Goal: Task Accomplishment & Management: Use online tool/utility

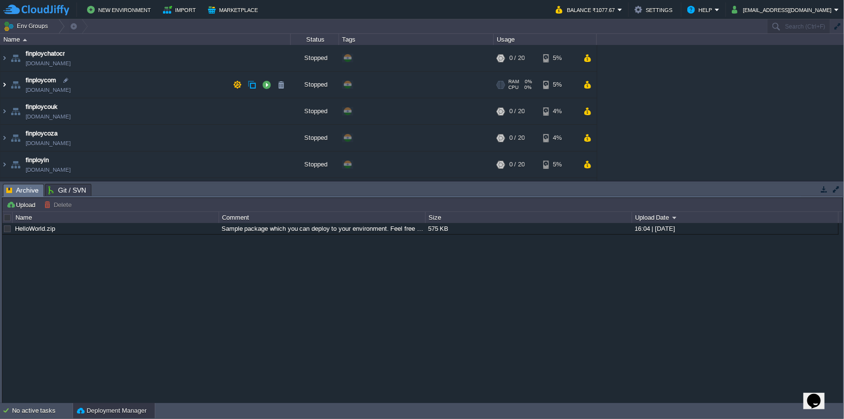
click at [5, 84] on img at bounding box center [4, 85] width 8 height 26
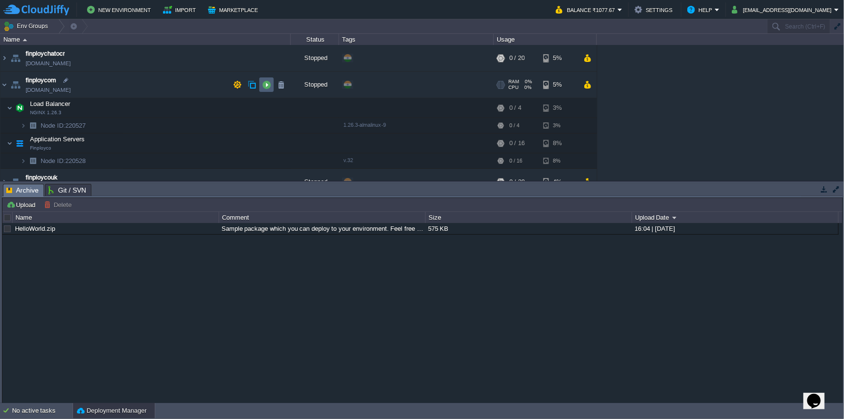
click at [265, 83] on button "button" at bounding box center [266, 84] width 9 height 9
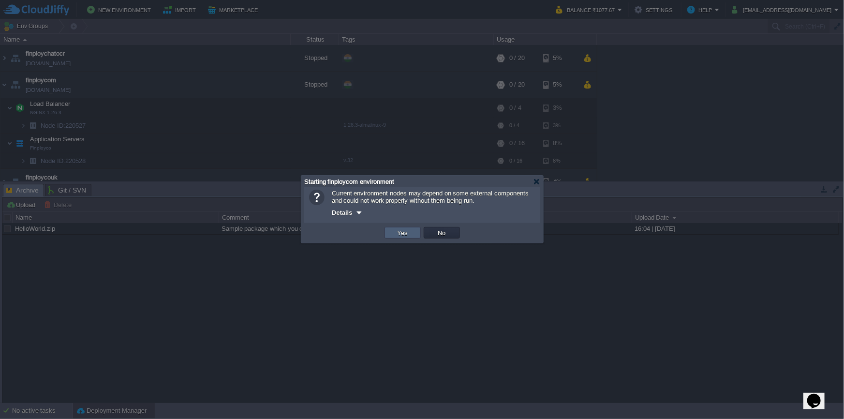
click at [403, 232] on button "Yes" at bounding box center [403, 232] width 16 height 9
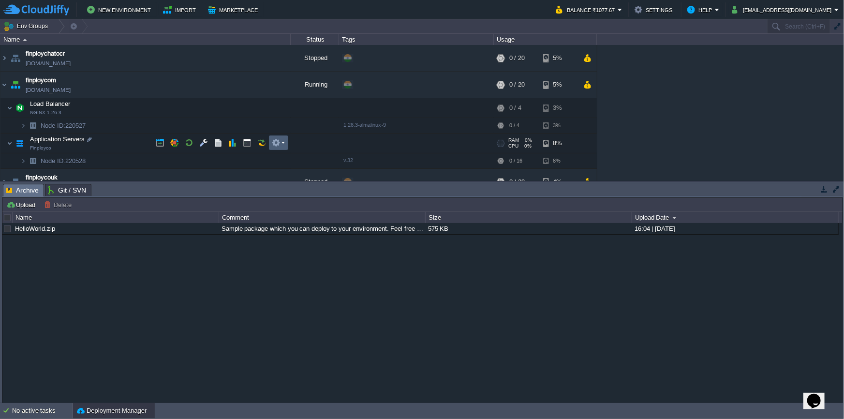
click at [281, 144] on em at bounding box center [278, 142] width 13 height 9
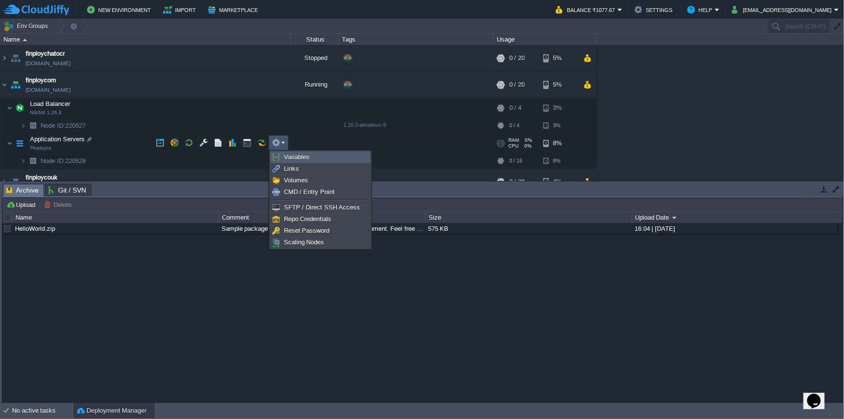
click at [291, 157] on span "Variables" at bounding box center [297, 156] width 26 height 7
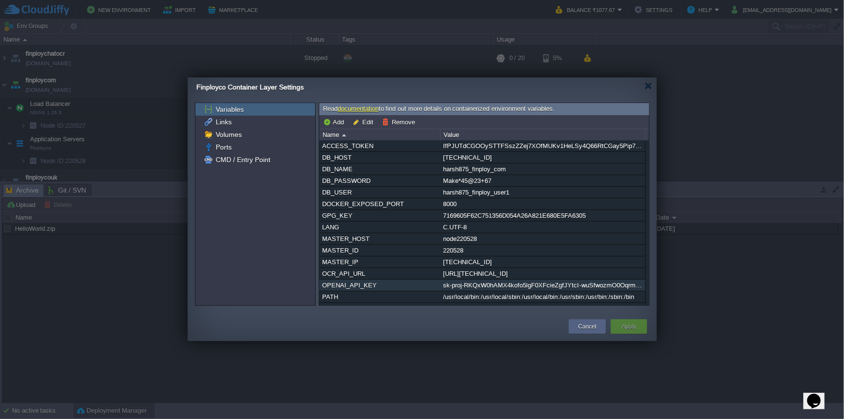
drag, startPoint x: 446, startPoint y: 288, endPoint x: 499, endPoint y: 291, distance: 52.9
click at [499, 291] on div "sk-proj-RKQxW0hAMX4kofo5lgF0XFcieZgfJYtcI-wuSfwozmO0OqrmJ0b-mcWjYGrAVMRrNz6Ck9m…" at bounding box center [543, 285] width 204 height 11
drag, startPoint x: 582, startPoint y: 324, endPoint x: 561, endPoint y: 323, distance: 20.8
click at [582, 324] on button "Cancel" at bounding box center [588, 327] width 18 height 10
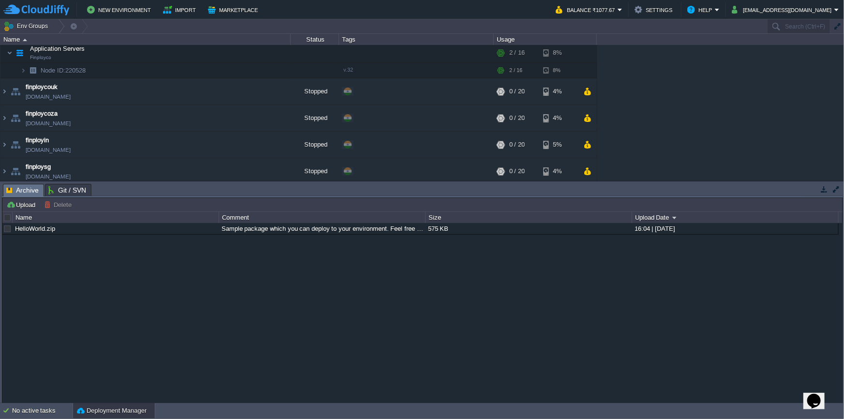
scroll to position [200, 0]
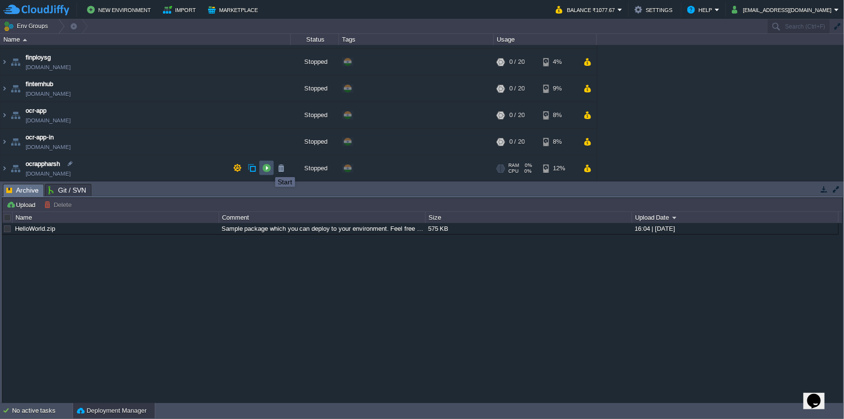
click at [268, 168] on button "button" at bounding box center [266, 168] width 9 height 9
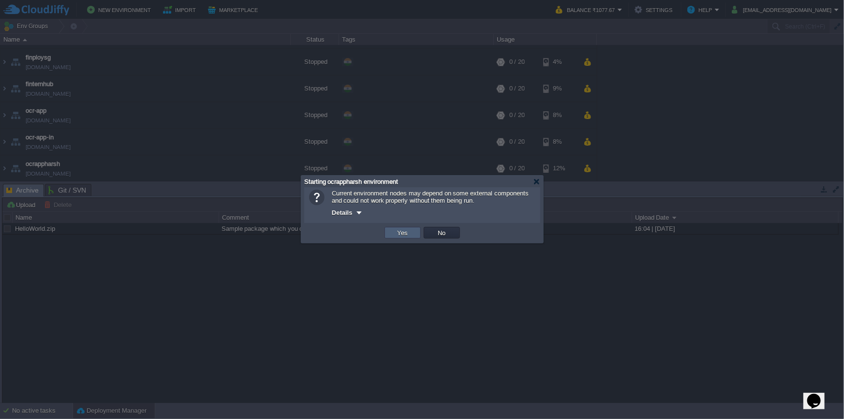
click at [412, 238] on td "Yes" at bounding box center [403, 233] width 36 height 12
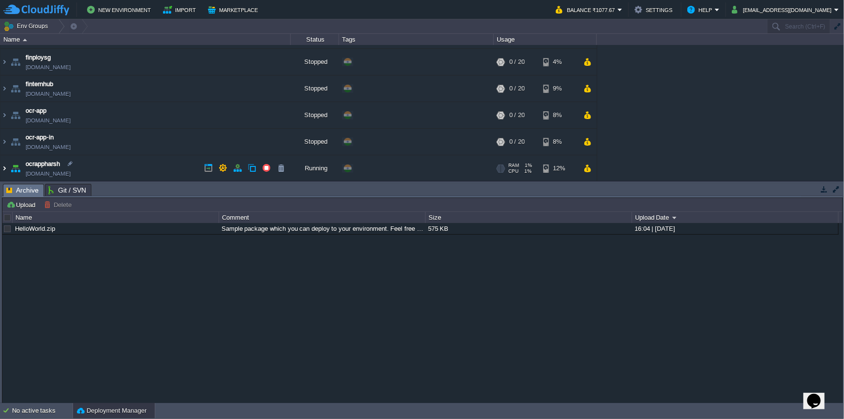
click at [5, 168] on img at bounding box center [4, 168] width 8 height 26
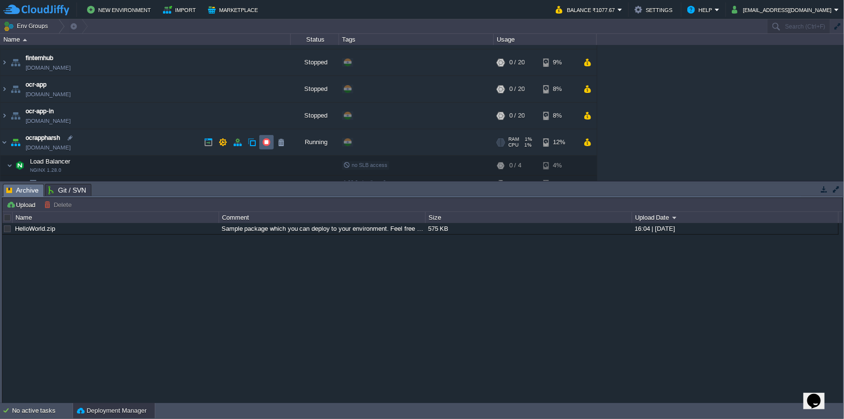
scroll to position [271, 0]
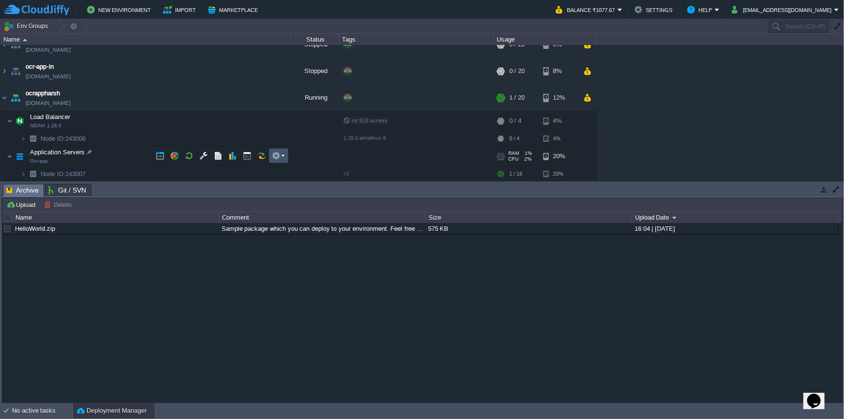
click at [278, 159] on button "button" at bounding box center [276, 155] width 9 height 9
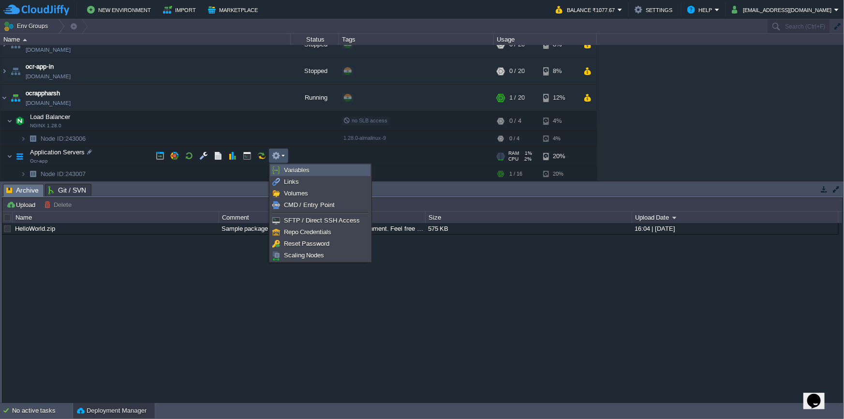
click at [290, 170] on span "Variables" at bounding box center [297, 169] width 26 height 7
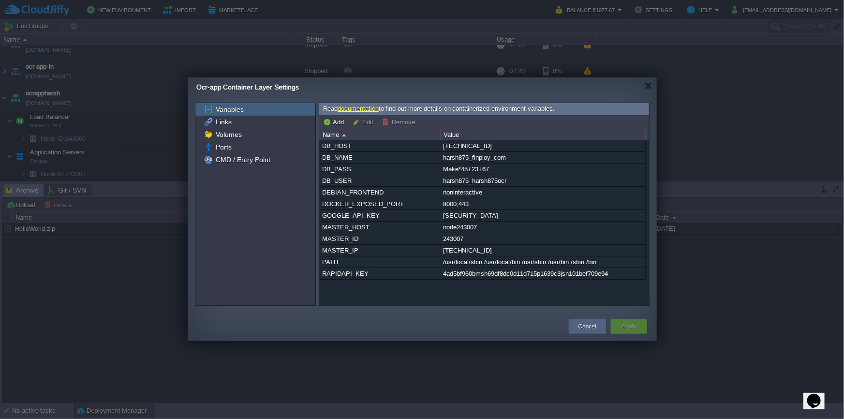
click at [651, 84] on div at bounding box center [648, 85] width 7 height 7
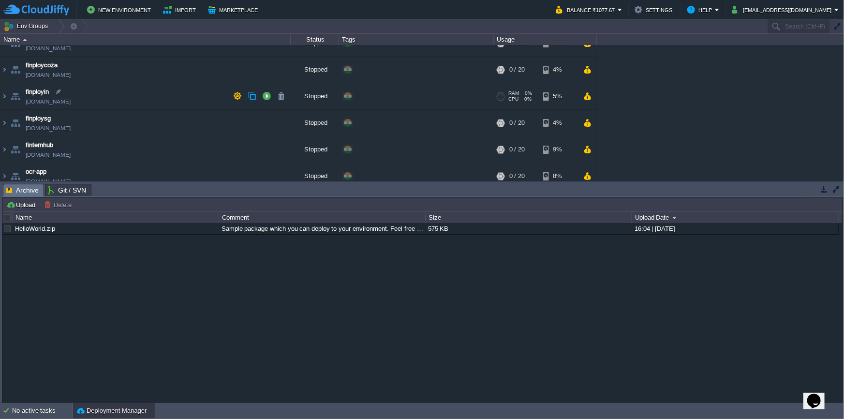
scroll to position [50, 0]
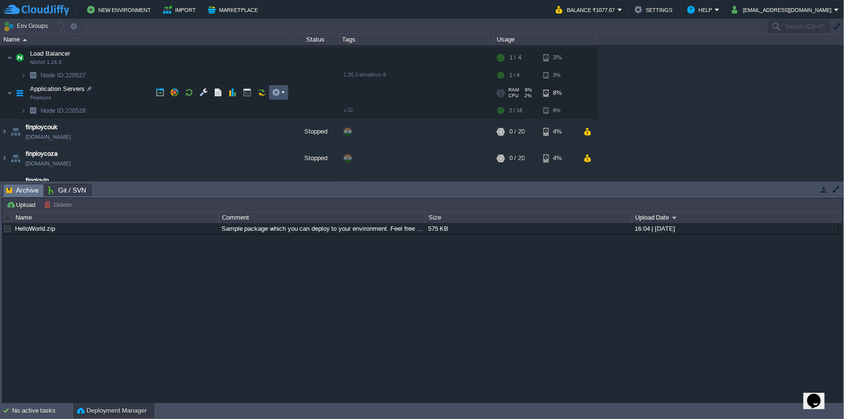
click at [276, 91] on button "button" at bounding box center [276, 92] width 9 height 9
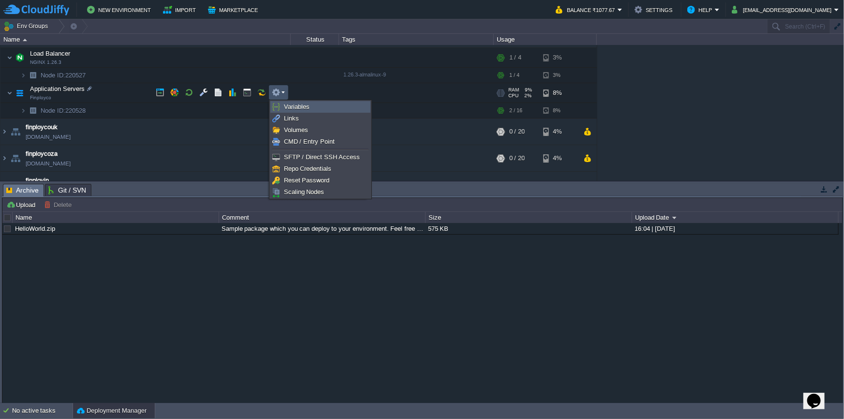
click at [281, 102] on link "Variables" at bounding box center [320, 107] width 99 height 11
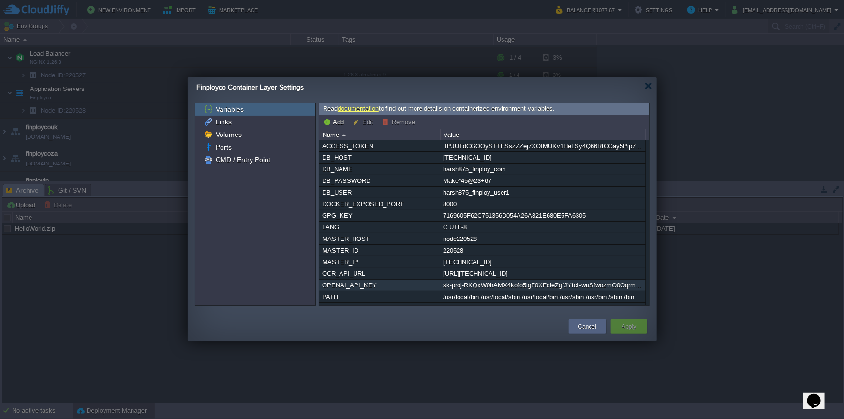
click at [493, 289] on div "sk-proj-RKQxW0hAMX4kofo5lgF0XFcieZgfJYtcI-wuSfwozmO0OqrmJ0b-mcWjYGrAVMRrNz6Ck9m…" at bounding box center [543, 285] width 204 height 11
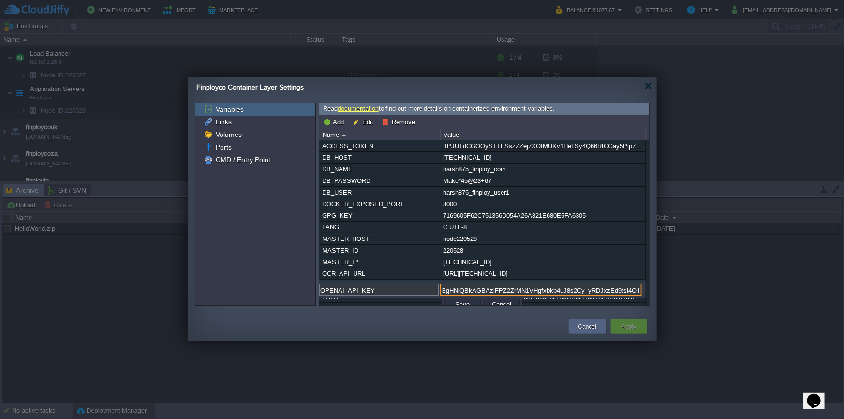
scroll to position [0, 0]
click at [582, 290] on input "sk-proj-RKQxW0hAMX4kofo5lgF0XFcieZgfJYtcI-wuSfwozmO0OqrmJ0b-mcWjYGrAVMRrNz6Ck9m…" at bounding box center [541, 290] width 202 height 13
click at [710, 224] on div at bounding box center [422, 209] width 844 height 419
click at [588, 329] on button "Cancel" at bounding box center [588, 327] width 18 height 10
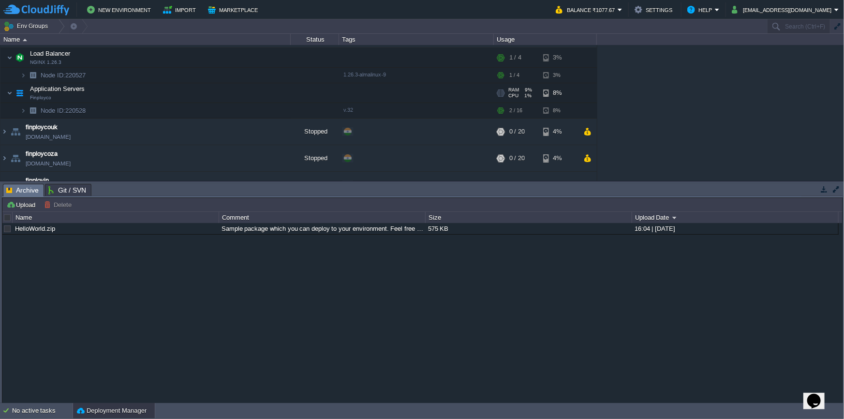
click at [308, 332] on div "HelloWorld.zip Sample package which you can deploy to your environment. Feel fr…" at bounding box center [422, 313] width 841 height 180
click at [276, 92] on button "button" at bounding box center [276, 92] width 9 height 9
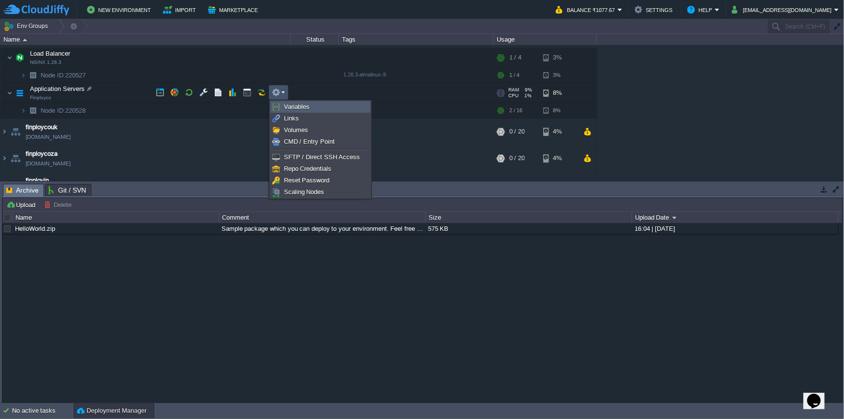
click at [281, 106] on link "Variables" at bounding box center [320, 107] width 99 height 11
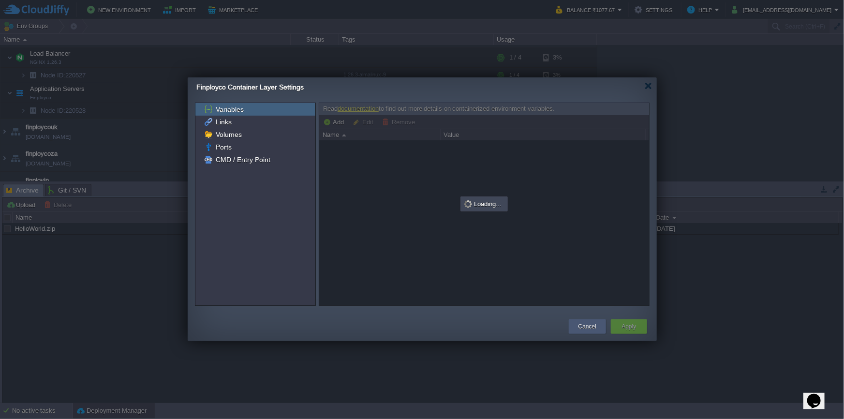
click at [595, 325] on button "Cancel" at bounding box center [588, 327] width 18 height 10
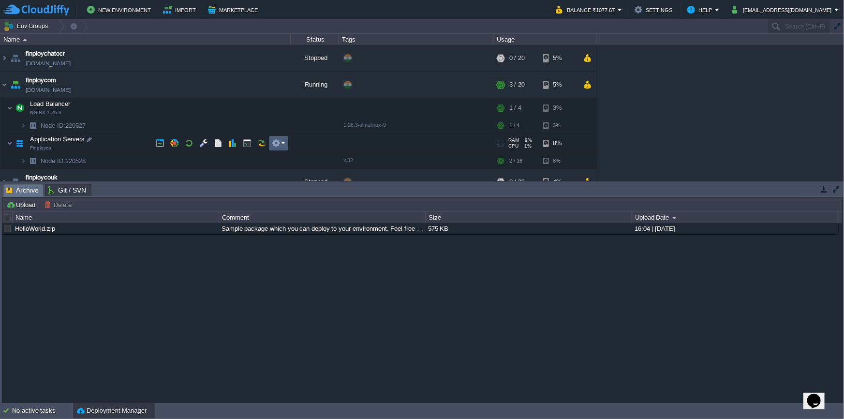
click at [277, 144] on button "button" at bounding box center [276, 143] width 9 height 9
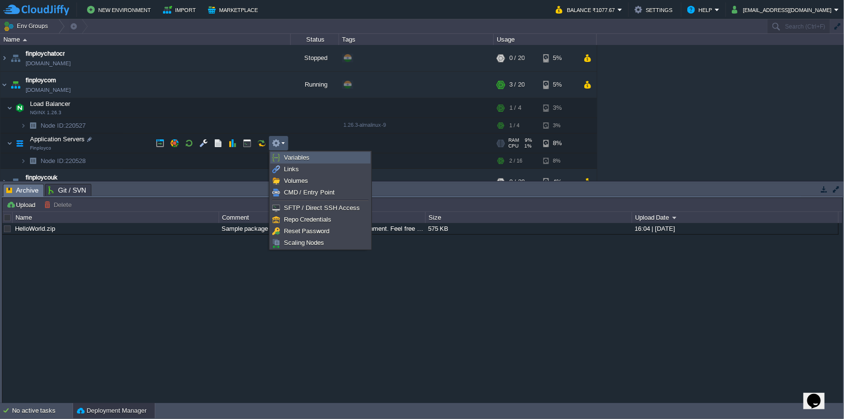
click at [283, 155] on link "Variables" at bounding box center [320, 157] width 99 height 11
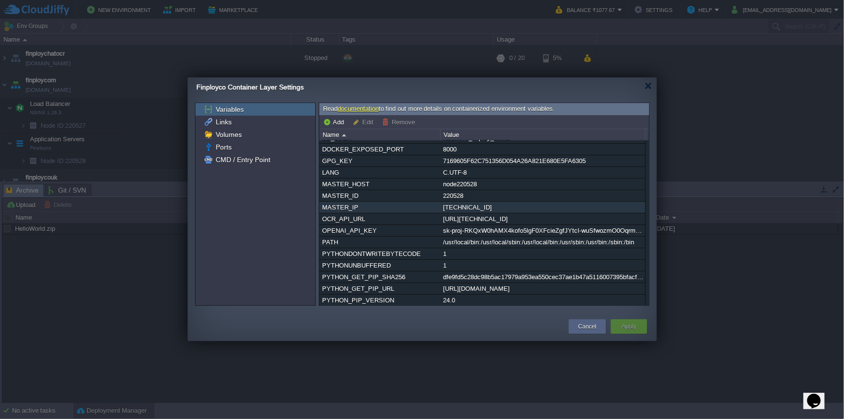
scroll to position [88, 0]
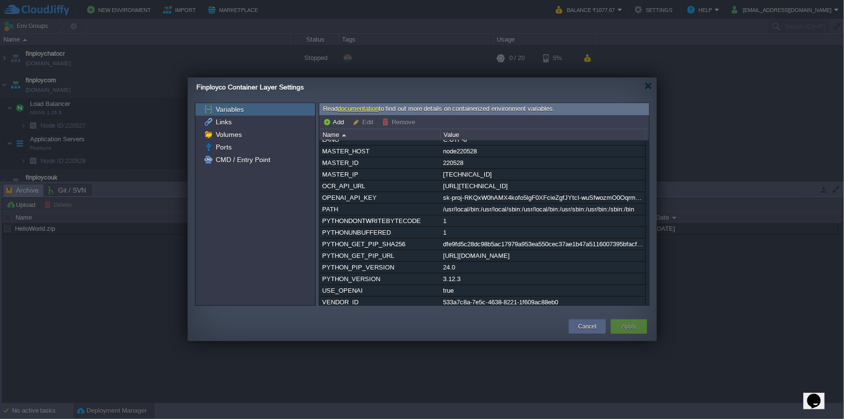
click at [652, 86] on div "Finployco Container Layer Settings" at bounding box center [426, 87] width 461 height 20
click at [651, 89] on div at bounding box center [648, 85] width 7 height 7
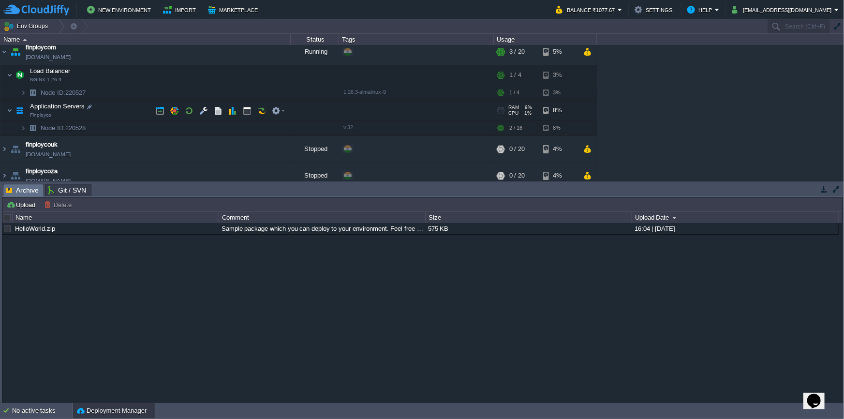
scroll to position [0, 0]
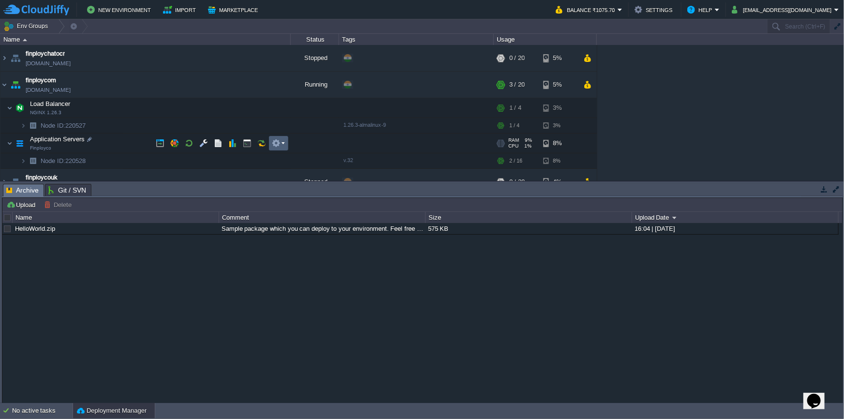
click at [278, 144] on button "button" at bounding box center [276, 143] width 9 height 9
click at [262, 145] on button "button" at bounding box center [261, 143] width 9 height 9
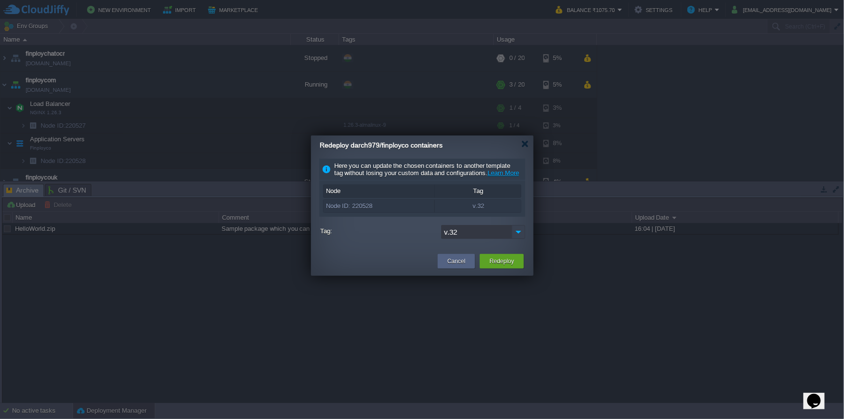
click at [519, 239] on img at bounding box center [519, 232] width 14 height 14
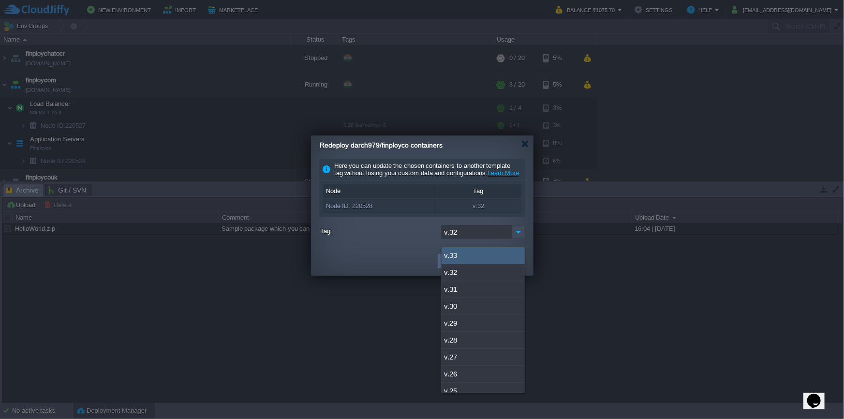
click at [478, 258] on div "v.33" at bounding box center [483, 255] width 83 height 17
type input "v.33"
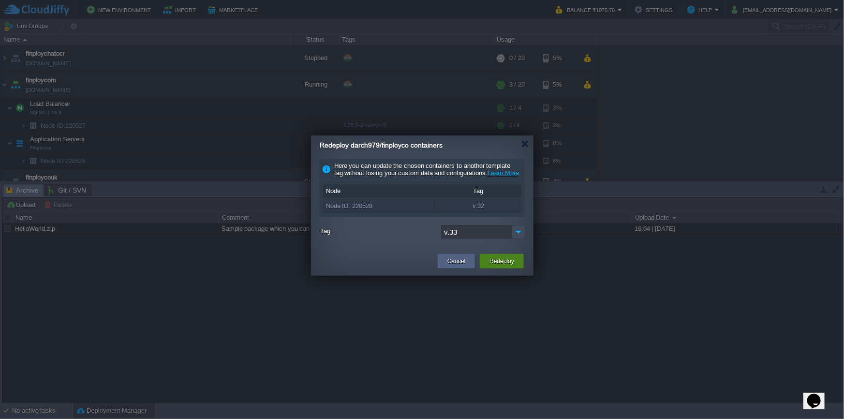
click at [492, 266] on button "Redeploy" at bounding box center [502, 261] width 25 height 10
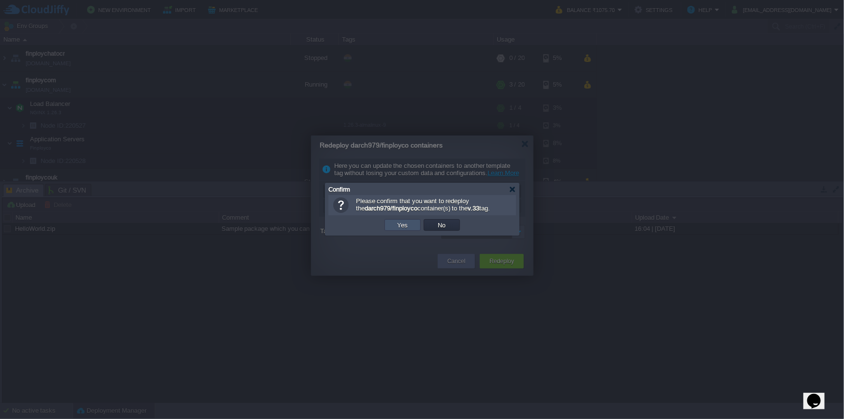
click at [398, 227] on button "Yes" at bounding box center [403, 225] width 16 height 9
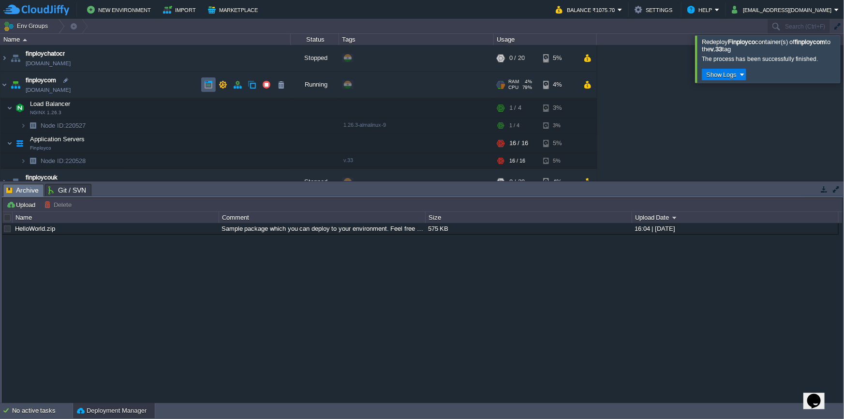
click at [211, 83] on button "button" at bounding box center [208, 84] width 9 height 9
click at [209, 87] on button "button" at bounding box center [208, 84] width 9 height 9
click at [222, 127] on td at bounding box center [218, 125] width 15 height 15
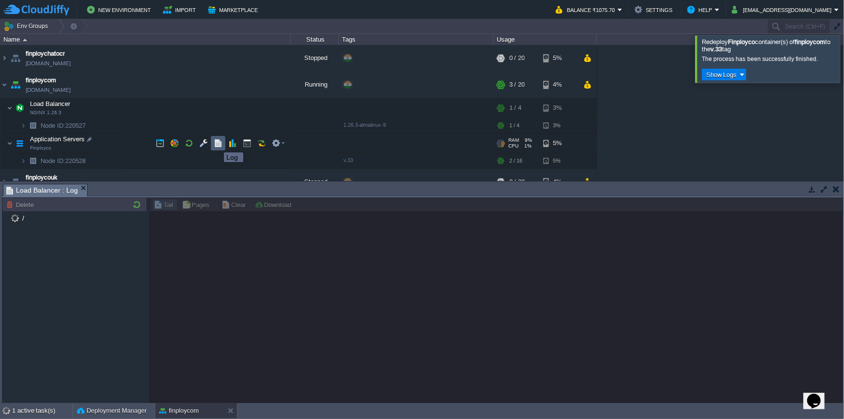
click at [217, 144] on button "button" at bounding box center [218, 143] width 9 height 9
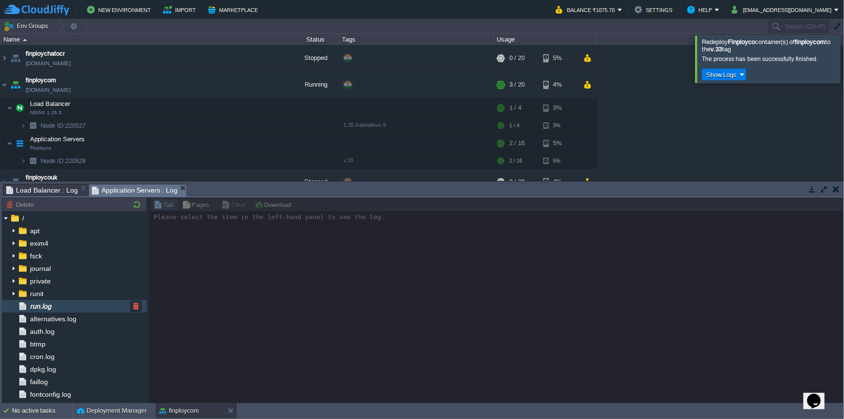
click at [40, 310] on div "run.log" at bounding box center [74, 306] width 145 height 13
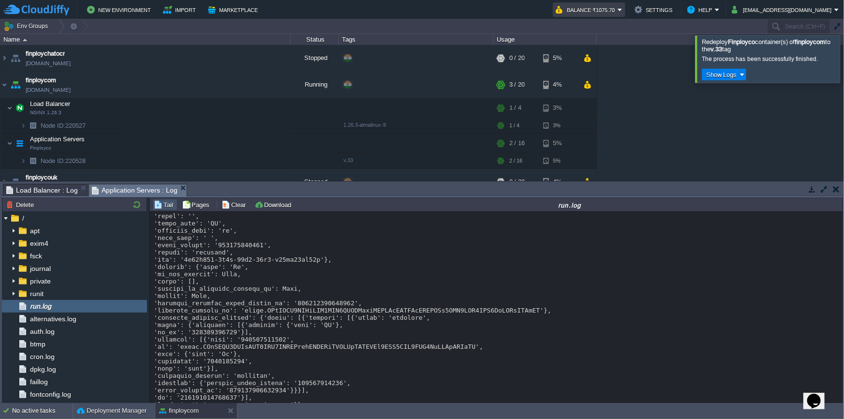
scroll to position [1781, 0]
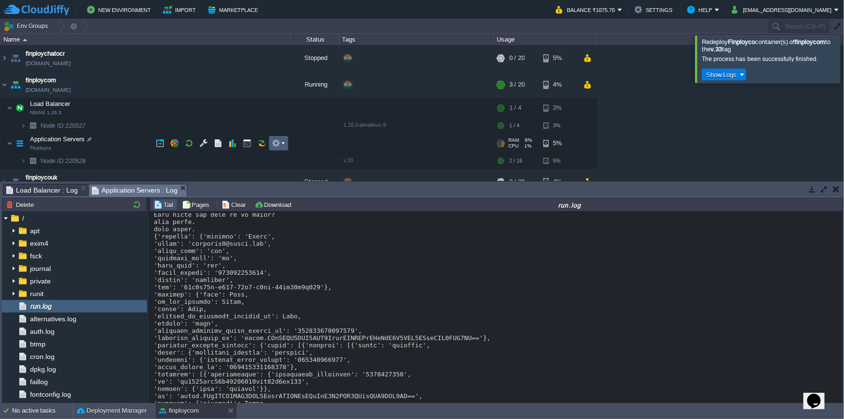
click at [277, 150] on td at bounding box center [278, 143] width 19 height 15
click at [262, 144] on button "button" at bounding box center [261, 143] width 9 height 9
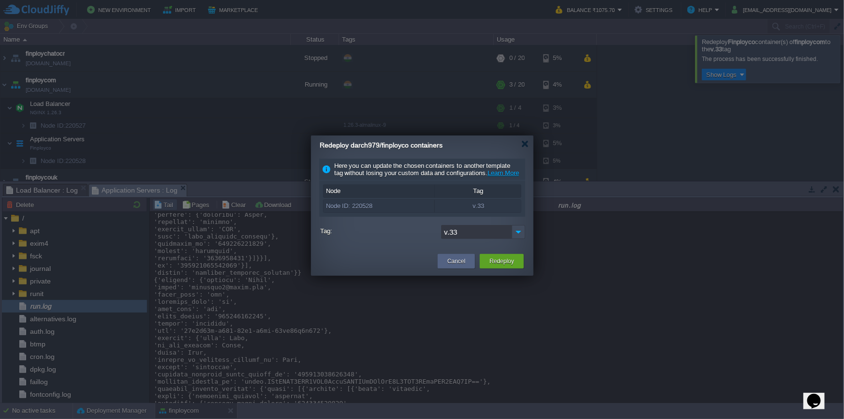
scroll to position [0, 0]
click at [526, 145] on div at bounding box center [525, 143] width 7 height 7
